Goal: Task Accomplishment & Management: Manage account settings

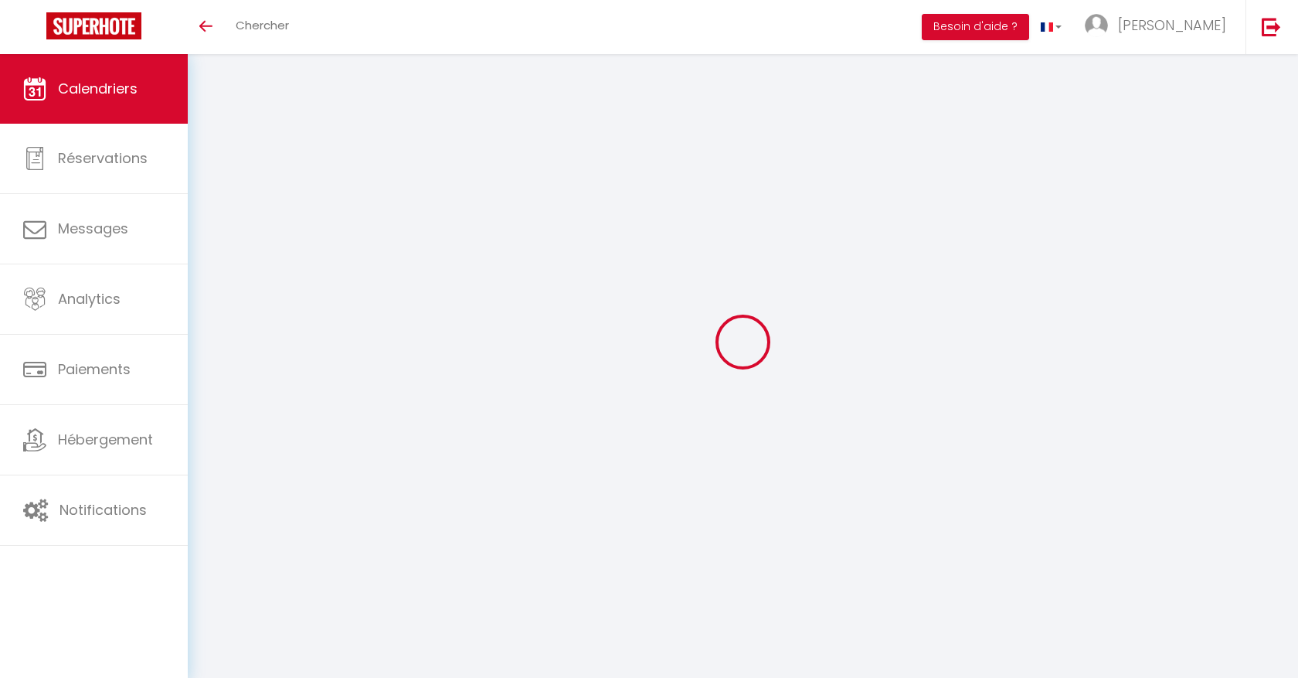
select select
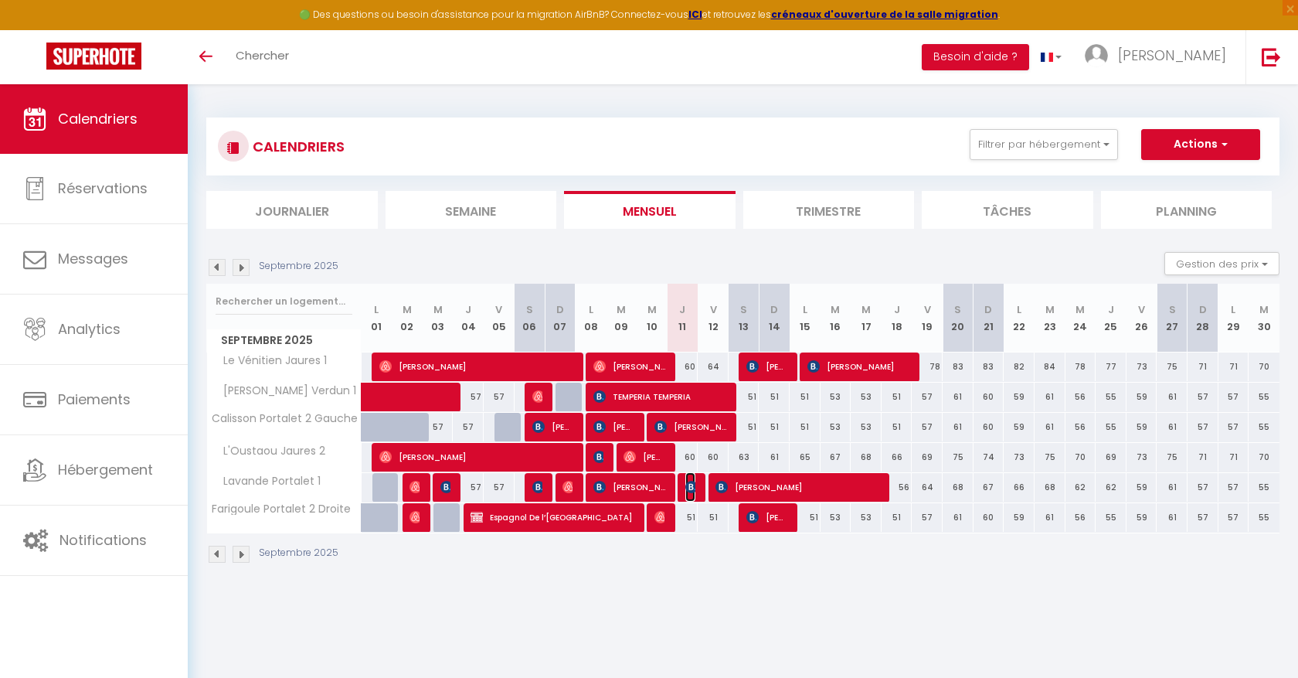
click at [691, 488] on img at bounding box center [691, 487] width 12 height 12
select select "OK"
select select "KO"
select select "0"
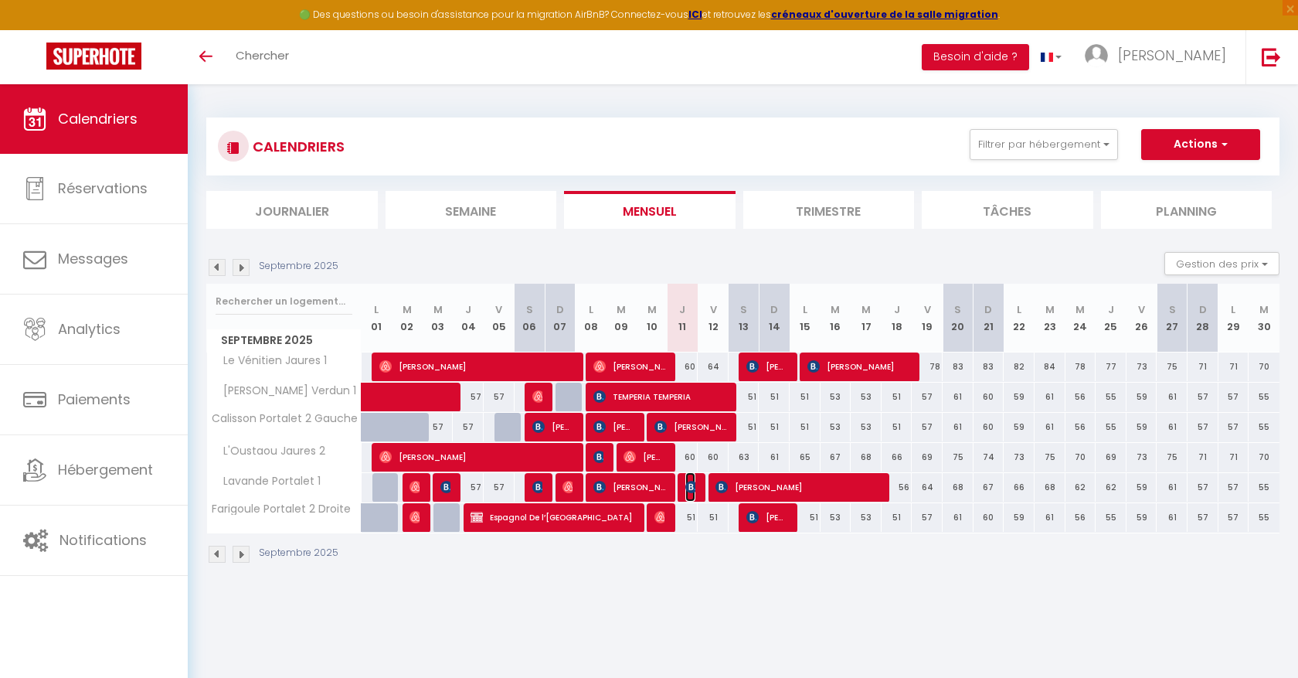
select select "1"
select select
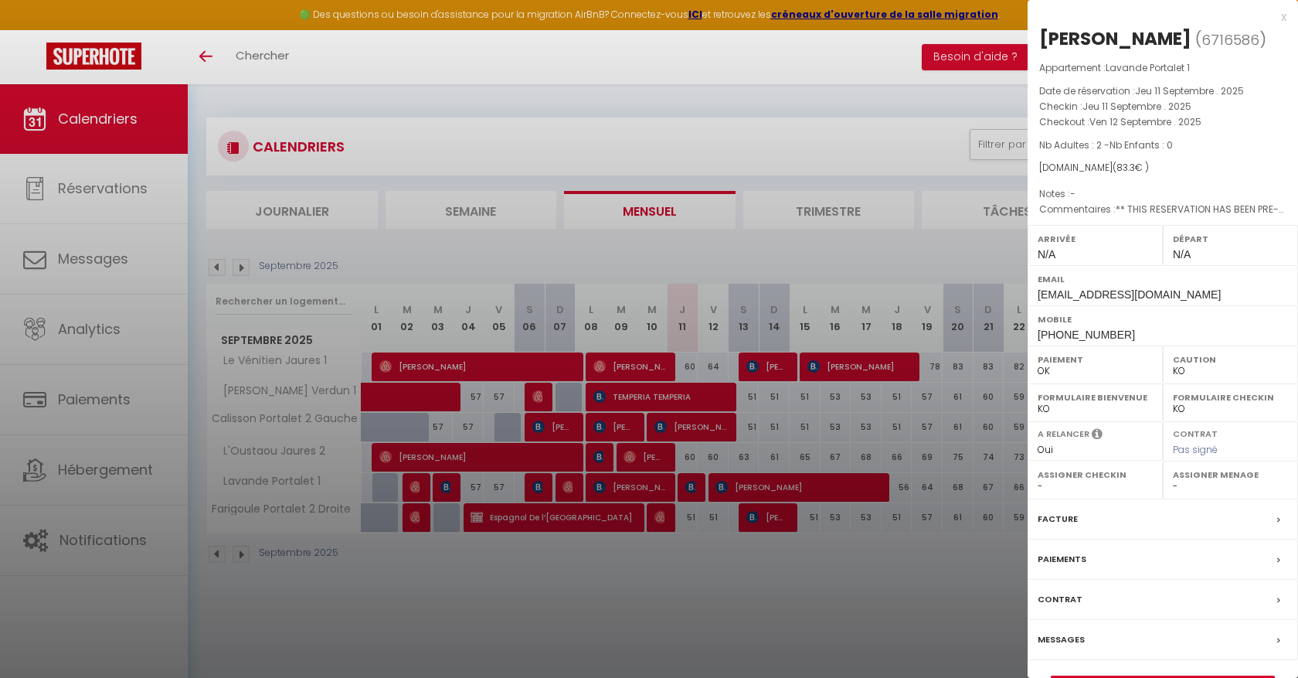
click at [848, 124] on div at bounding box center [649, 339] width 1298 height 678
